Goal: Obtain resource: Obtain resource

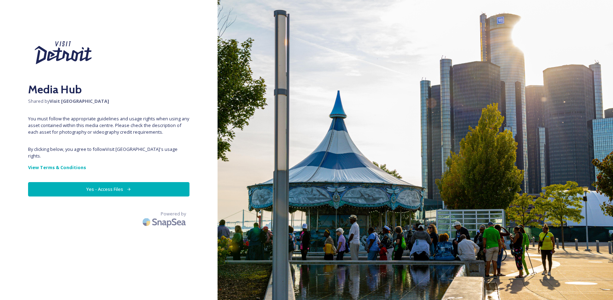
click at [120, 182] on button "Yes - Access Files" at bounding box center [109, 189] width 162 height 14
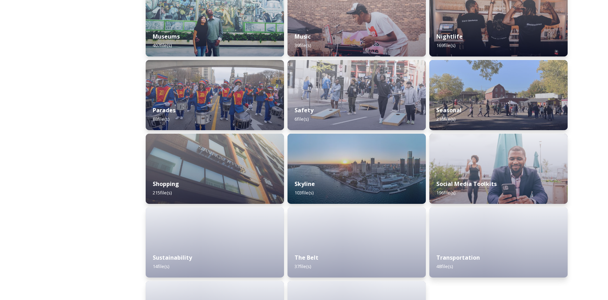
scroll to position [627, 0]
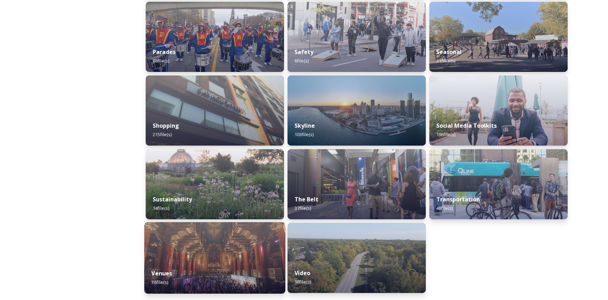
click at [189, 253] on img at bounding box center [214, 258] width 141 height 72
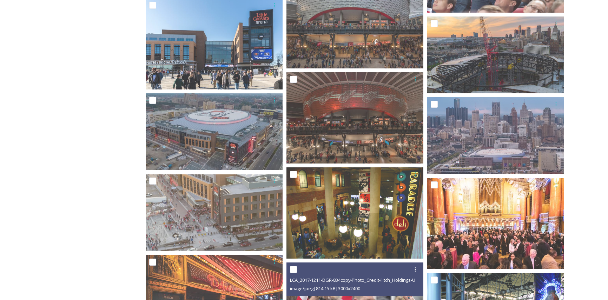
scroll to position [436, 0]
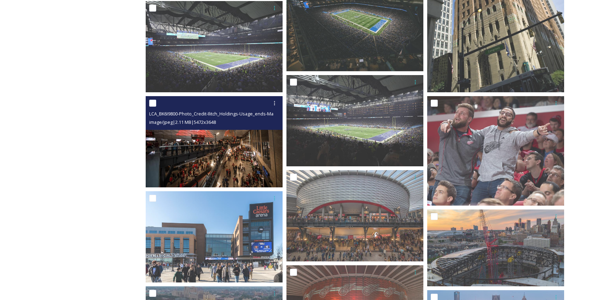
click at [209, 150] on img at bounding box center [214, 141] width 137 height 91
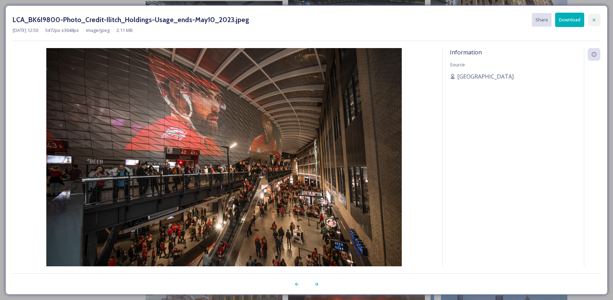
click at [594, 21] on icon at bounding box center [595, 20] width 6 height 6
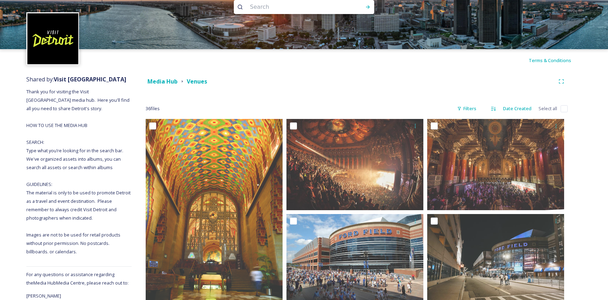
scroll to position [0, 0]
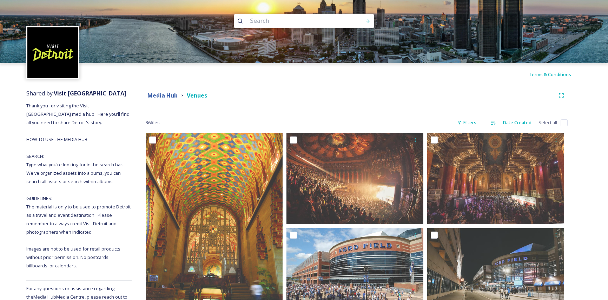
click at [170, 92] on strong "Media Hub" at bounding box center [162, 96] width 30 height 8
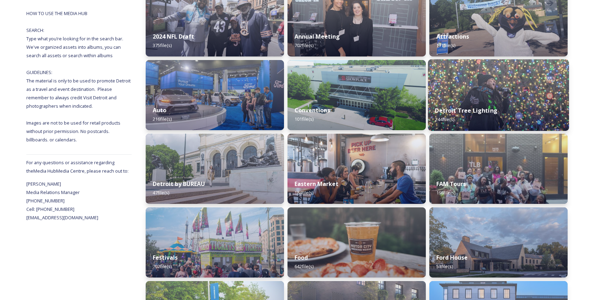
scroll to position [183, 0]
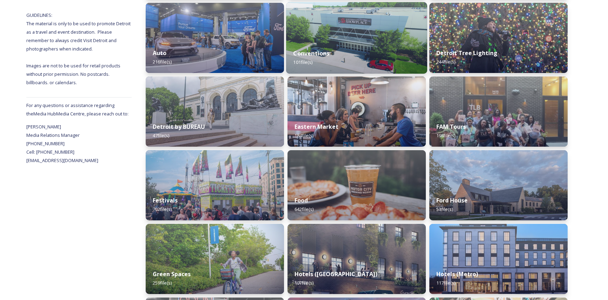
click at [377, 58] on div "Conventions 101 file(s)" at bounding box center [356, 58] width 141 height 32
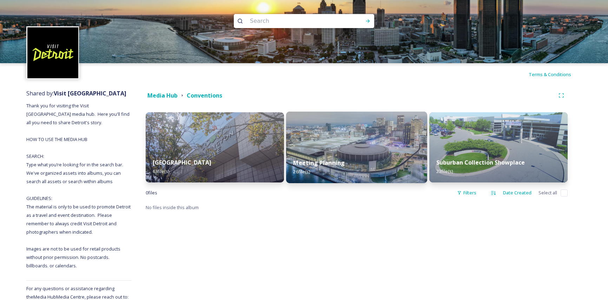
click at [303, 162] on strong "Meeting Planning" at bounding box center [319, 163] width 52 height 8
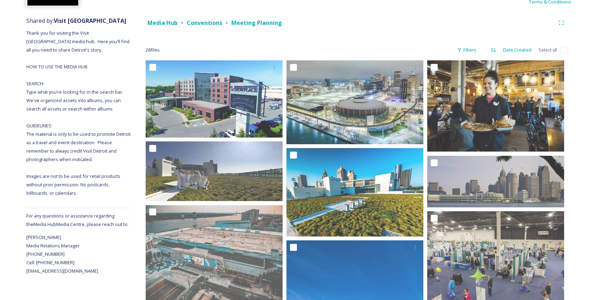
scroll to position [73, 0]
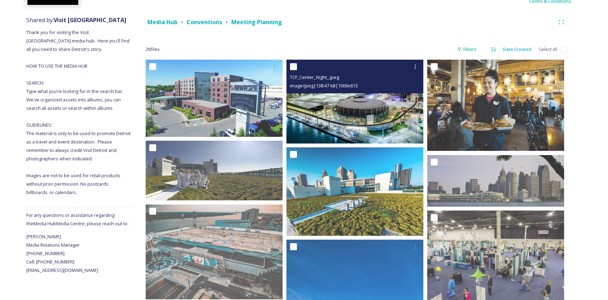
click at [390, 111] on img at bounding box center [354, 102] width 137 height 84
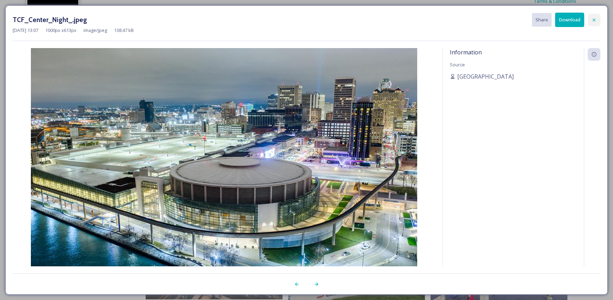
click at [593, 19] on icon at bounding box center [595, 20] width 6 height 6
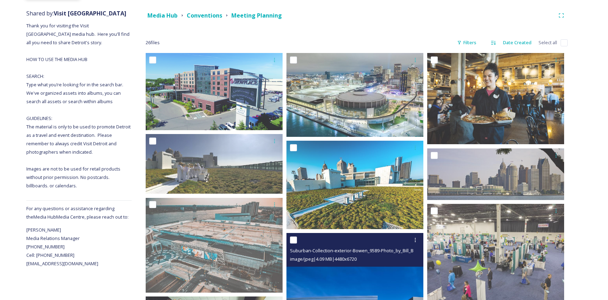
scroll to position [143, 0]
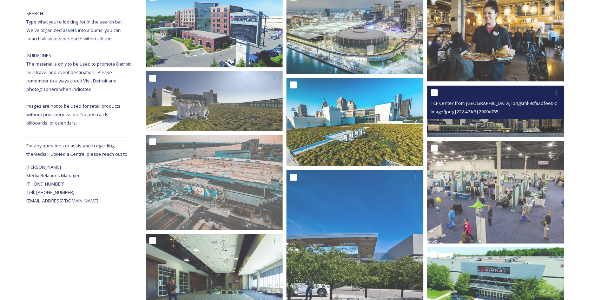
click at [477, 124] on img at bounding box center [495, 112] width 137 height 52
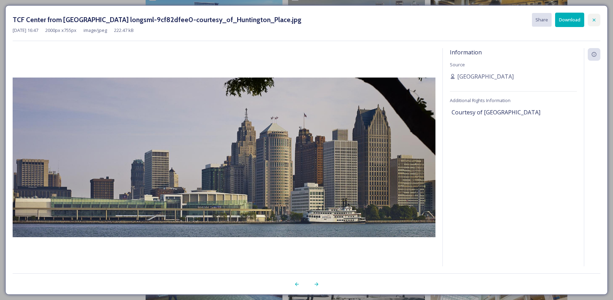
drag, startPoint x: 595, startPoint y: 24, endPoint x: 535, endPoint y: 1, distance: 64.7
click at [595, 24] on div at bounding box center [594, 20] width 13 height 13
